Goal: Task Accomplishment & Management: Manage account settings

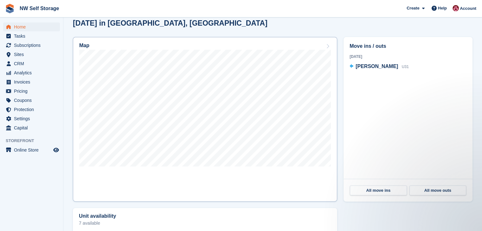
scroll to position [159, 0]
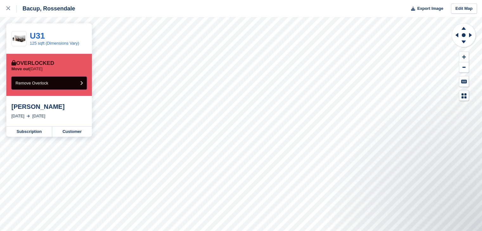
click at [83, 84] on button "Remove Overlock" at bounding box center [48, 83] width 75 height 13
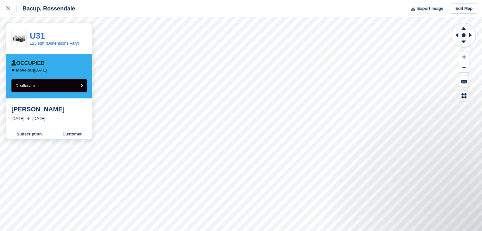
click at [62, 87] on button "Deallocate" at bounding box center [48, 85] width 75 height 13
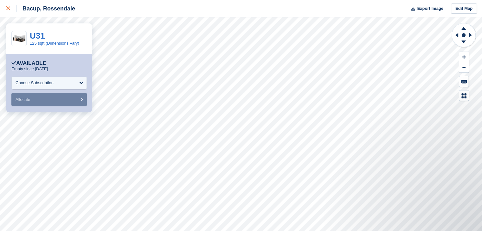
click at [9, 9] on icon at bounding box center [8, 8] width 4 height 4
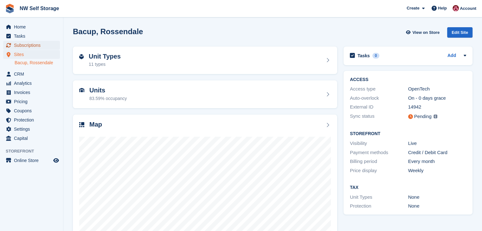
click at [33, 46] on span "Subscriptions" at bounding box center [33, 45] width 38 height 9
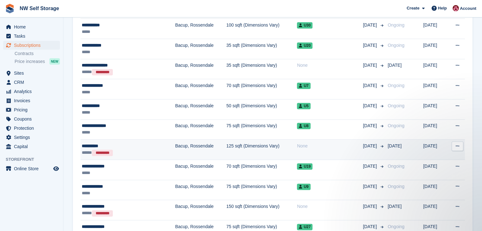
scroll to position [730, 0]
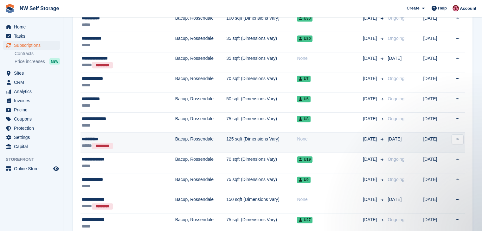
click at [128, 143] on div "***** *********" at bounding box center [117, 146] width 70 height 7
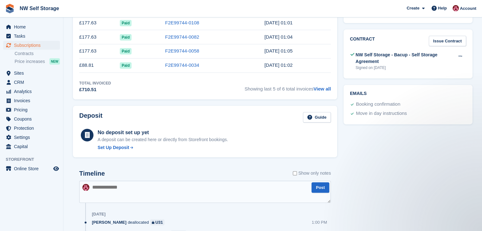
scroll to position [159, 0]
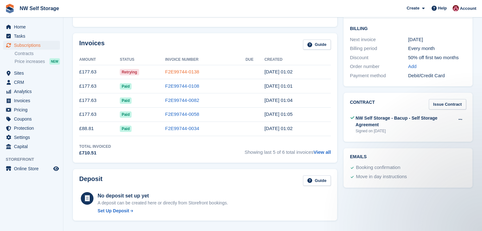
click at [171, 71] on link "F2E99744-0138" at bounding box center [182, 71] width 34 height 5
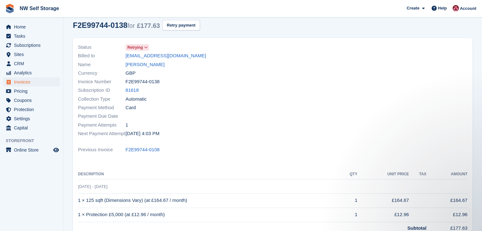
scroll to position [13, 0]
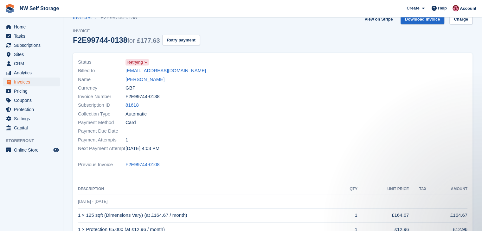
click at [147, 63] on icon at bounding box center [145, 63] width 3 height 4
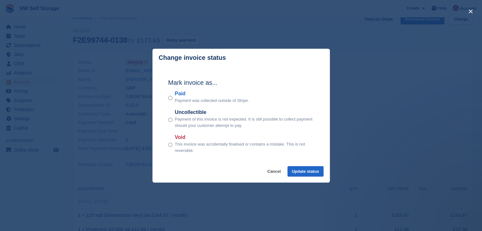
click at [275, 170] on button "Cancel" at bounding box center [274, 171] width 23 height 10
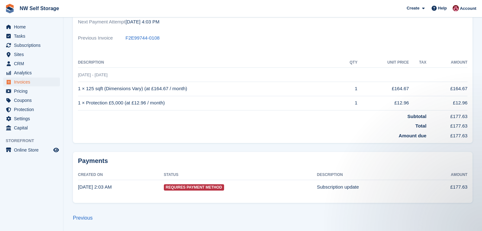
scroll to position [0, 0]
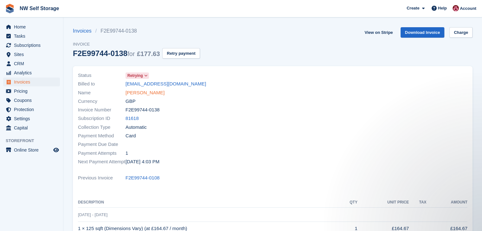
click at [135, 91] on link "Scott love" at bounding box center [145, 92] width 39 height 7
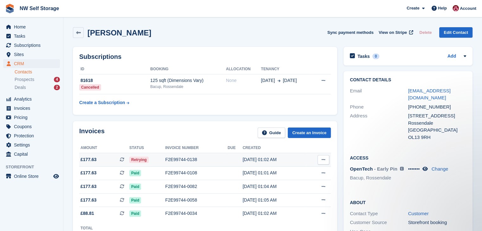
click at [89, 161] on span "£177.63" at bounding box center [89, 160] width 16 height 7
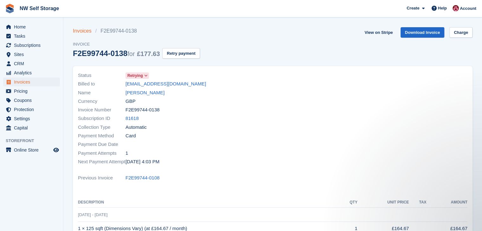
click at [85, 30] on link "Invoices" at bounding box center [84, 31] width 23 height 8
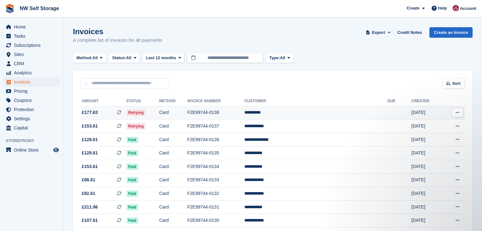
click at [187, 113] on td "Card" at bounding box center [173, 113] width 28 height 14
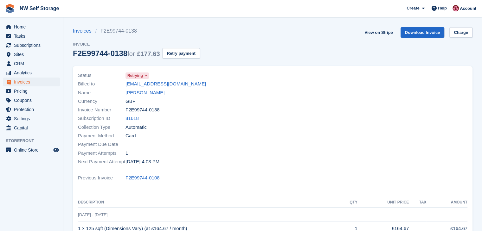
click at [148, 75] on span at bounding box center [146, 75] width 5 height 5
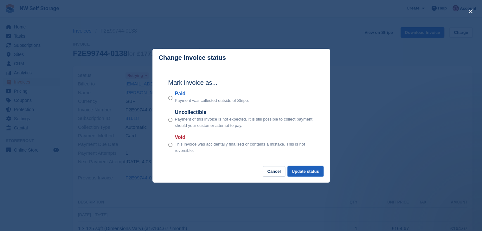
click at [308, 172] on button "Update status" at bounding box center [306, 171] width 36 height 10
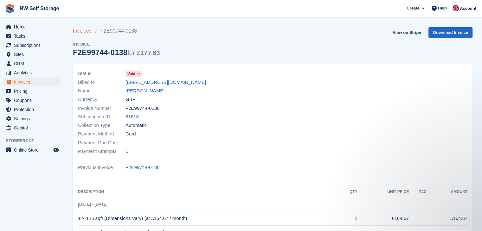
click at [83, 31] on link "Invoices" at bounding box center [84, 31] width 23 height 8
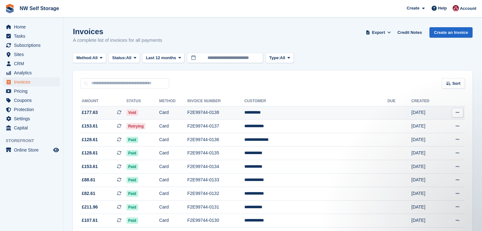
click at [138, 111] on span "Void" at bounding box center [133, 113] width 12 height 6
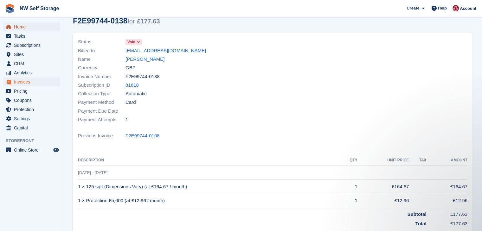
click at [32, 23] on span "Home" at bounding box center [33, 27] width 38 height 9
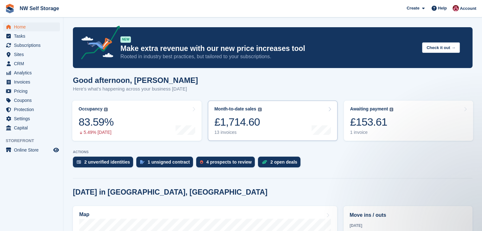
click at [266, 101] on link "Month-to-date sales The sum of all finalised invoices generated this month to d…" at bounding box center [272, 121] width 129 height 40
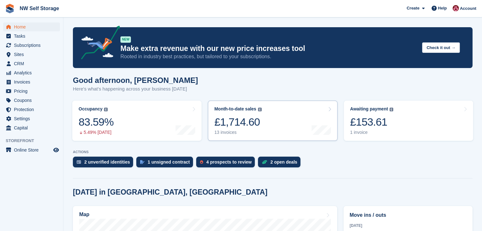
click at [262, 111] on link "Month-to-date sales The sum of all finalised invoices generated this month to d…" at bounding box center [272, 121] width 129 height 40
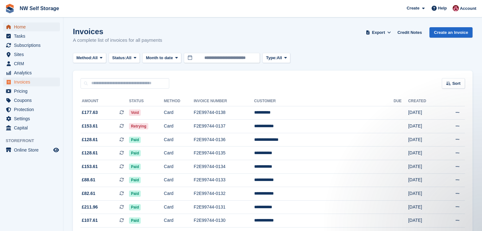
click at [25, 26] on span "Home" at bounding box center [33, 27] width 38 height 9
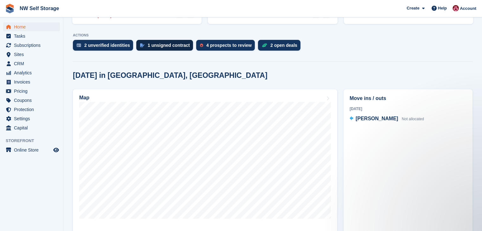
scroll to position [127, 0]
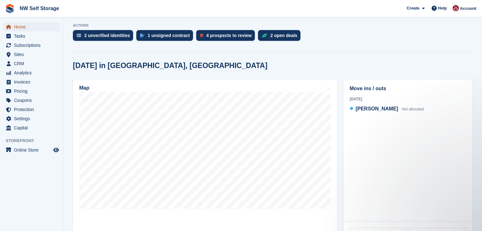
click at [27, 29] on span "Home" at bounding box center [33, 27] width 38 height 9
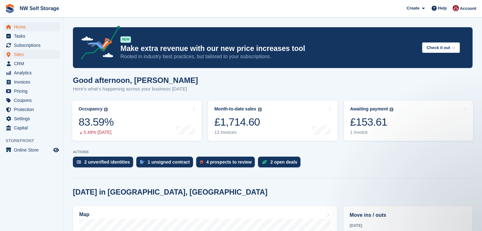
scroll to position [0, 0]
click at [30, 57] on span "Sites" at bounding box center [33, 54] width 38 height 9
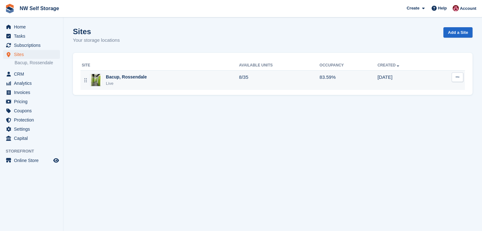
click at [118, 82] on div "Live" at bounding box center [126, 84] width 41 height 6
